Goal: Register for event/course

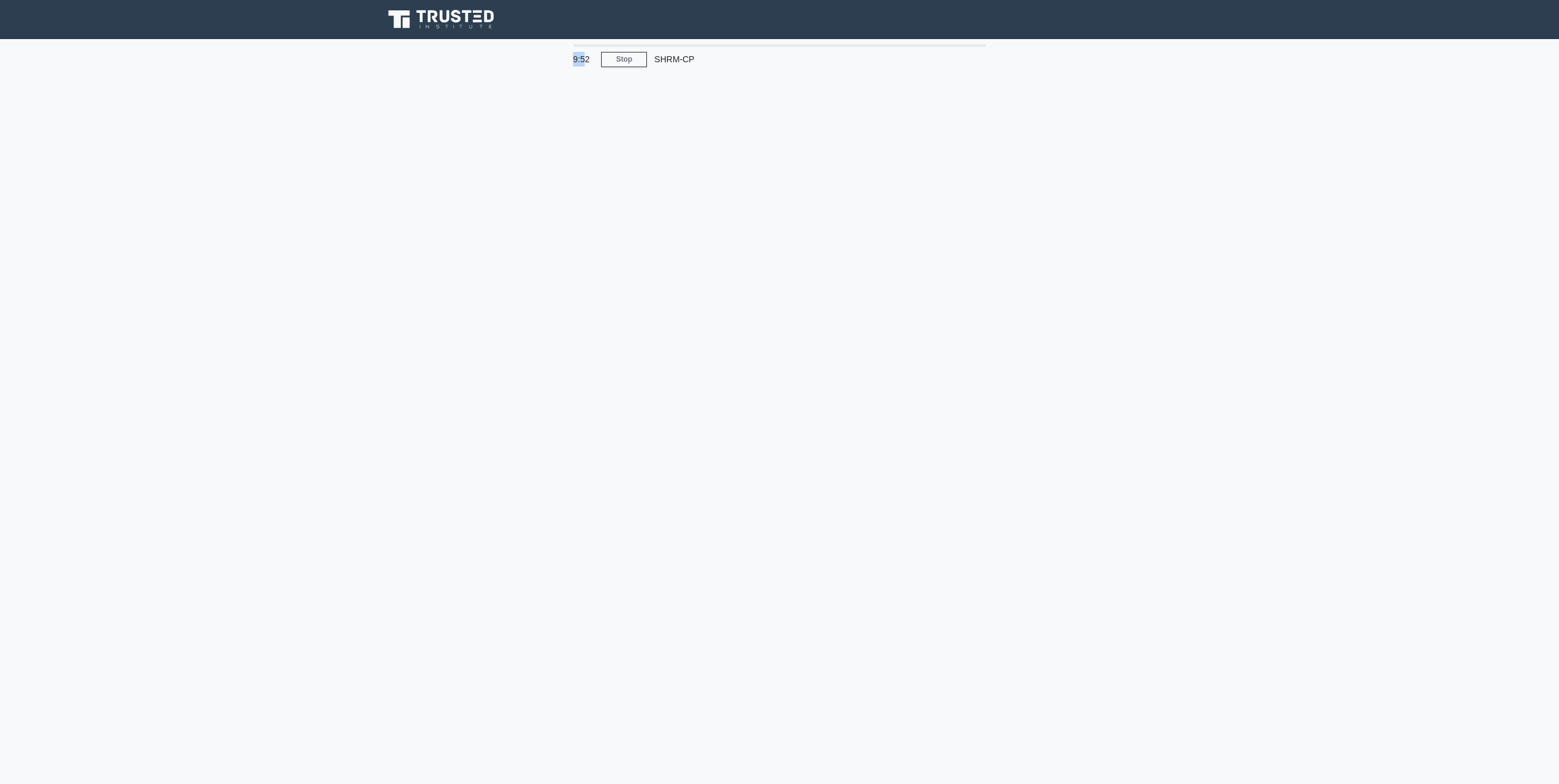
drag, startPoint x: 586, startPoint y: 52, endPoint x: 557, endPoint y: 55, distance: 29.2
click at [557, 55] on div "9:52 Stop SHRM-CP" at bounding box center [780, 349] width 806 height 611
click at [556, 100] on main "9:51 Stop SHRM-CP" at bounding box center [779, 412] width 1559 height 746
click at [612, 52] on link "Stop" at bounding box center [624, 59] width 46 height 15
